Goal: Transaction & Acquisition: Purchase product/service

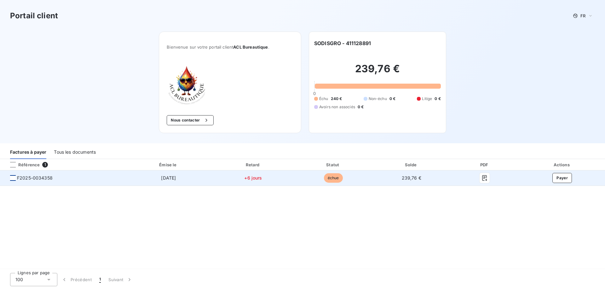
click at [11, 178] on div at bounding box center [13, 178] width 6 height 6
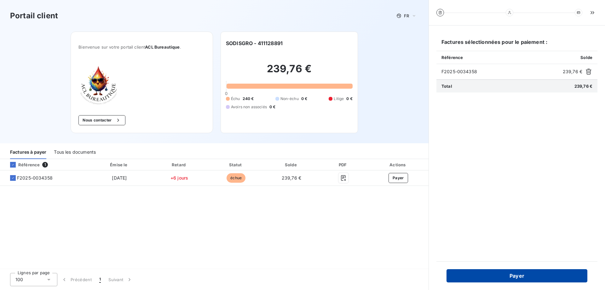
click at [511, 276] on button "Payer" at bounding box center [517, 275] width 141 height 13
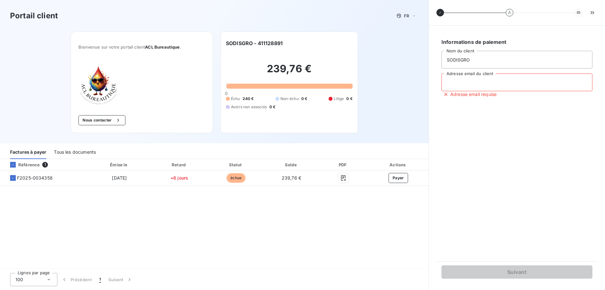
click at [492, 86] on input "Adresse email du client" at bounding box center [517, 82] width 151 height 18
type input "[EMAIL_ADDRESS][DOMAIN_NAME]"
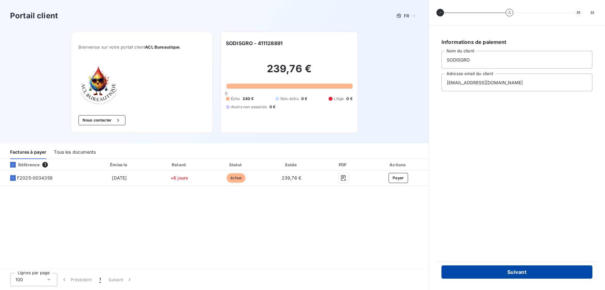
click at [533, 273] on button "Suivant" at bounding box center [517, 271] width 151 height 13
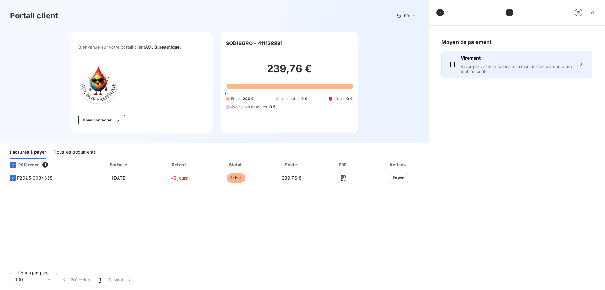
click at [501, 58] on span "Virement" at bounding box center [517, 58] width 113 height 6
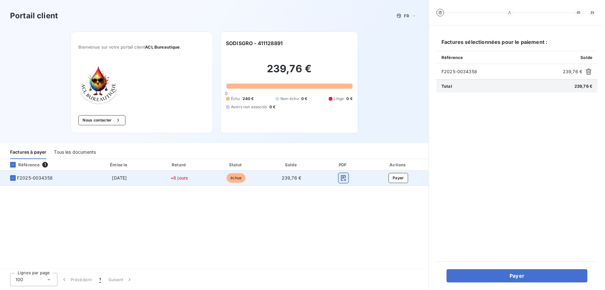
click at [344, 178] on icon "button" at bounding box center [343, 178] width 6 height 6
